Goal: Find specific page/section: Find specific page/section

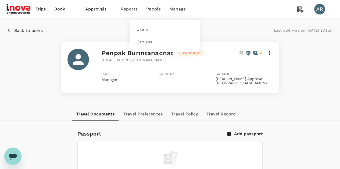
click at [158, 9] on span "People" at bounding box center [153, 9] width 14 height 6
click at [172, 28] on link "Users" at bounding box center [164, 29] width 63 height 13
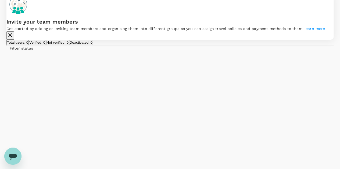
scroll to position [54, 0]
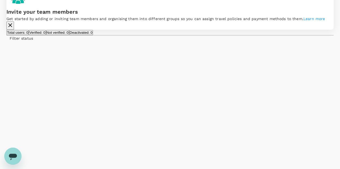
drag, startPoint x: 97, startPoint y: 88, endPoint x: 19, endPoint y: 84, distance: 77.9
type input "wanw"
